Goal: Task Accomplishment & Management: Manage account settings

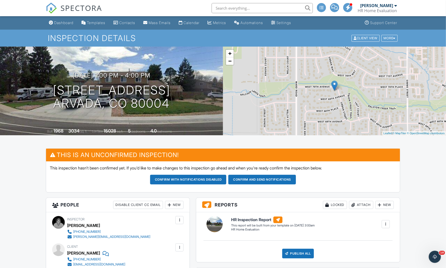
click at [175, 203] on div "New" at bounding box center [174, 205] width 18 height 8
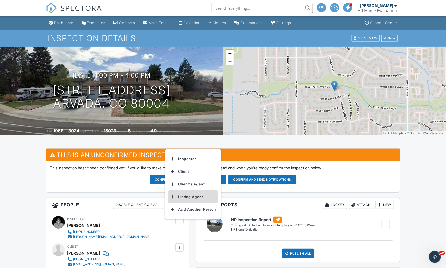
click at [191, 197] on li "Listing Agent" at bounding box center [193, 196] width 50 height 13
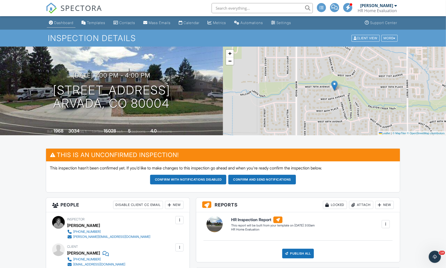
click at [62, 22] on div "Dashboard" at bounding box center [63, 22] width 19 height 4
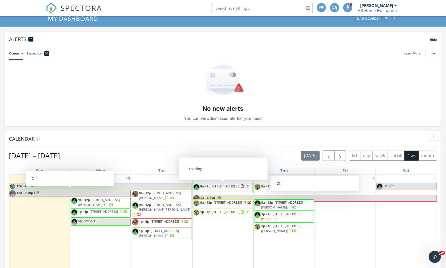
scroll to position [46, 0]
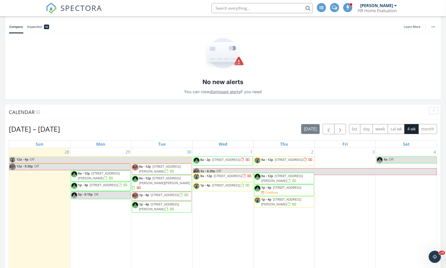
click at [293, 191] on span "1p - 4p 12108 W 70th Ave, Arvada 80004 Confirm" at bounding box center [283, 190] width 59 height 10
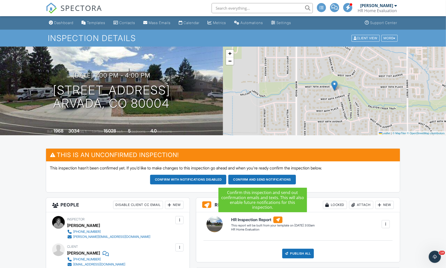
click at [265, 179] on button "Confirm and send notifications" at bounding box center [262, 179] width 68 height 10
